Goal: Go to known website: Access a specific website the user already knows

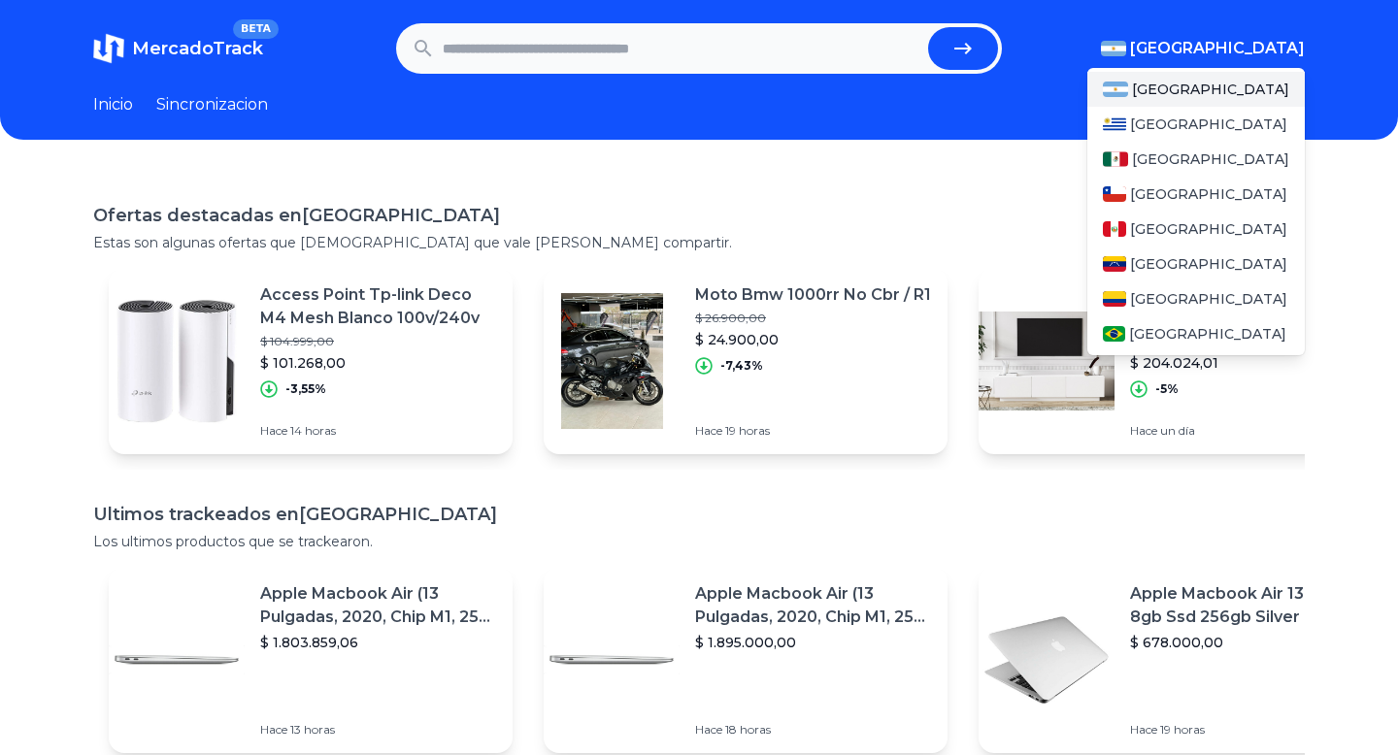
click at [1263, 50] on span "[GEOGRAPHIC_DATA]" at bounding box center [1217, 48] width 175 height 23
click at [1171, 160] on span "[GEOGRAPHIC_DATA]" at bounding box center [1210, 159] width 157 height 19
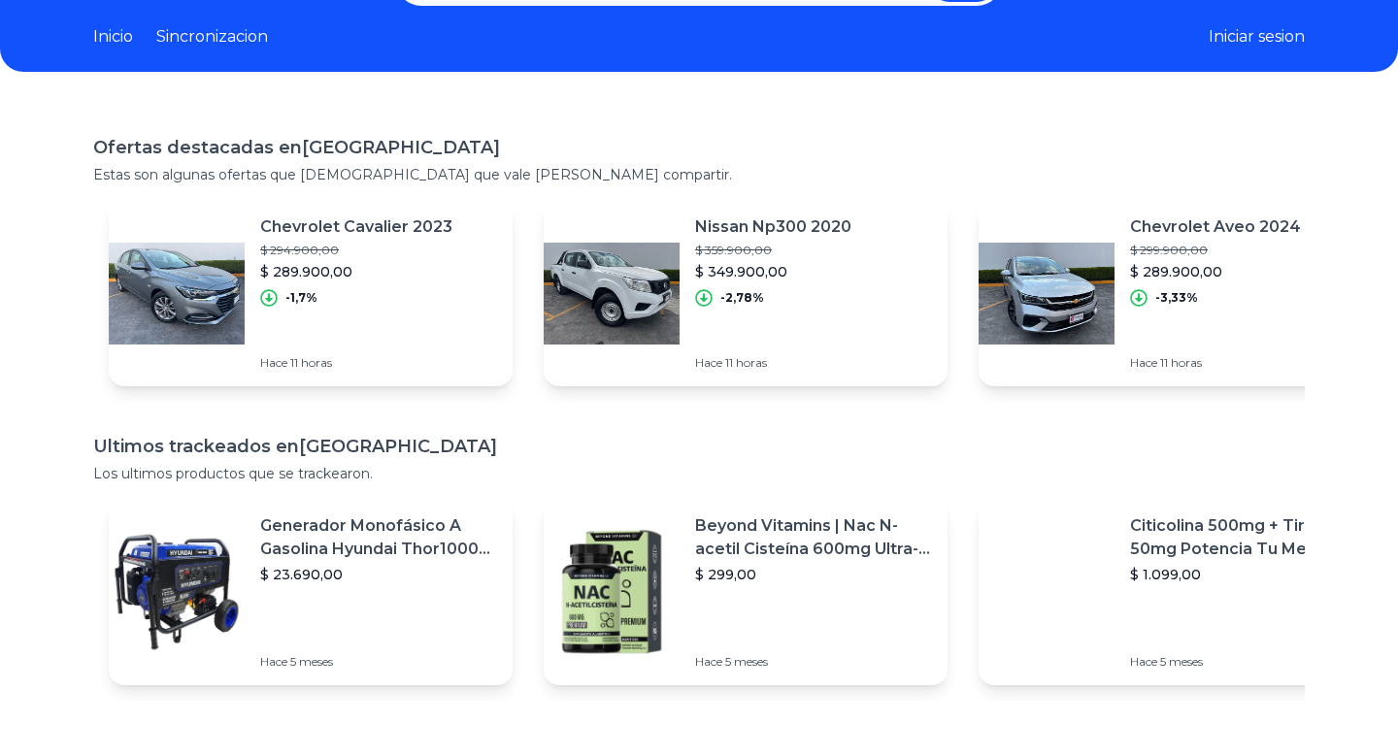
scroll to position [4, 0]
